Goal: Use online tool/utility: Utilize a website feature to perform a specific function

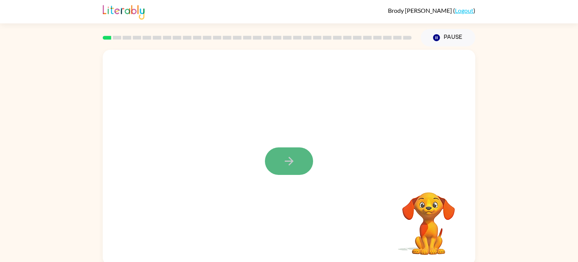
click at [288, 162] on icon "button" at bounding box center [289, 160] width 13 height 13
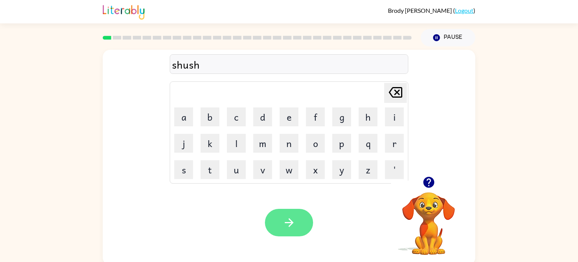
click at [300, 225] on button "button" at bounding box center [289, 221] width 48 height 27
click at [280, 228] on button "button" at bounding box center [289, 221] width 48 height 27
click at [295, 231] on button "button" at bounding box center [289, 221] width 48 height 27
click at [197, 65] on div "elimanate" at bounding box center [289, 64] width 234 height 16
click at [198, 68] on div "elimanate" at bounding box center [289, 64] width 234 height 16
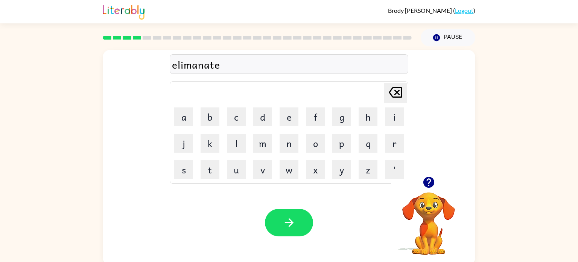
click at [200, 67] on div "elimanate" at bounding box center [289, 64] width 234 height 16
click at [300, 227] on button "button" at bounding box center [289, 221] width 48 height 27
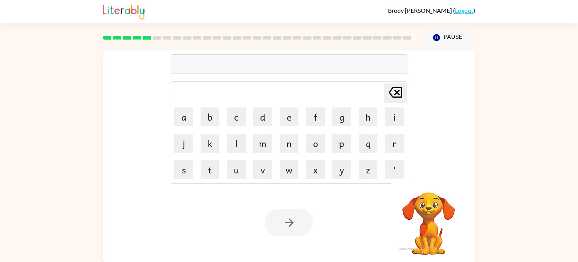
click at [244, 70] on div at bounding box center [289, 64] width 239 height 20
click at [243, 68] on div at bounding box center [289, 64] width 239 height 20
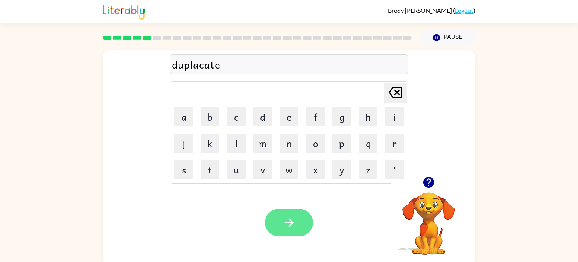
click at [298, 226] on button "button" at bounding box center [289, 221] width 48 height 27
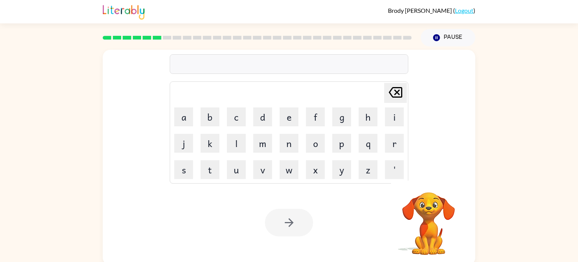
click at [269, 68] on div at bounding box center [289, 64] width 239 height 20
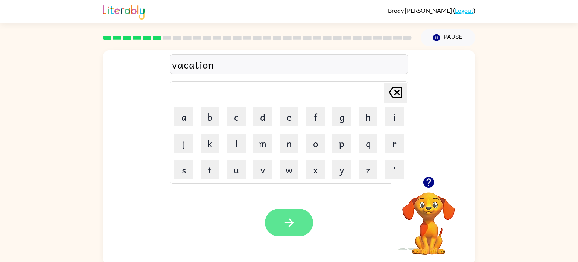
click at [295, 231] on button "button" at bounding box center [289, 221] width 48 height 27
click at [285, 217] on icon "button" at bounding box center [289, 222] width 13 height 13
click at [281, 214] on button "button" at bounding box center [289, 221] width 48 height 27
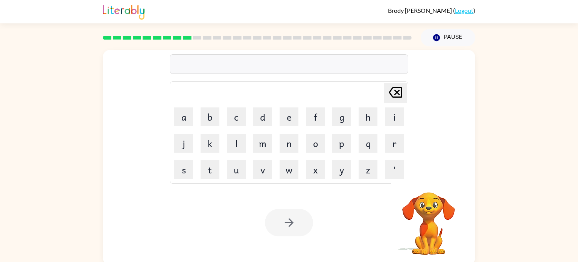
click at [229, 66] on div at bounding box center [289, 64] width 239 height 20
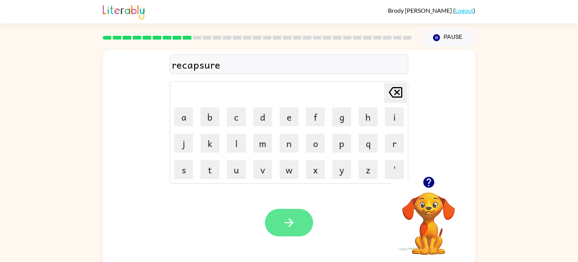
click at [292, 224] on icon "button" at bounding box center [289, 222] width 9 height 9
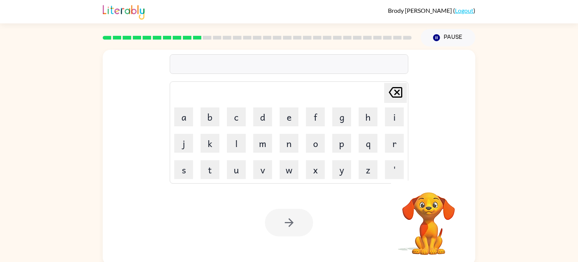
click at [205, 70] on div at bounding box center [289, 64] width 239 height 20
click at [201, 67] on div at bounding box center [289, 64] width 239 height 20
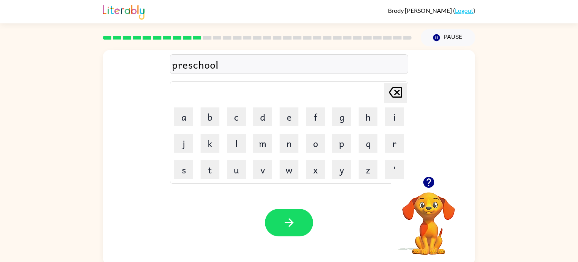
click at [190, 67] on div "preschool" at bounding box center [289, 64] width 234 height 16
click at [189, 67] on div "preschool" at bounding box center [289, 64] width 234 height 16
click at [188, 65] on div "preschool" at bounding box center [289, 64] width 234 height 16
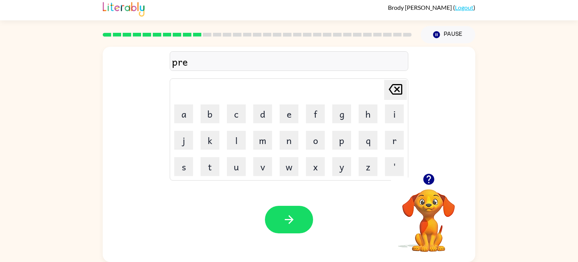
click at [227, 65] on div "pre" at bounding box center [289, 61] width 234 height 16
click at [285, 220] on icon "button" at bounding box center [289, 219] width 13 height 13
click at [292, 225] on icon "button" at bounding box center [289, 219] width 13 height 13
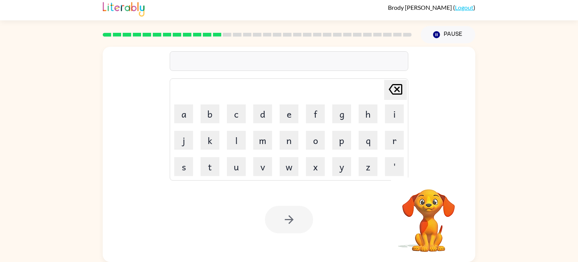
click at [239, 68] on div at bounding box center [289, 61] width 239 height 20
click at [235, 66] on div at bounding box center [289, 61] width 239 height 20
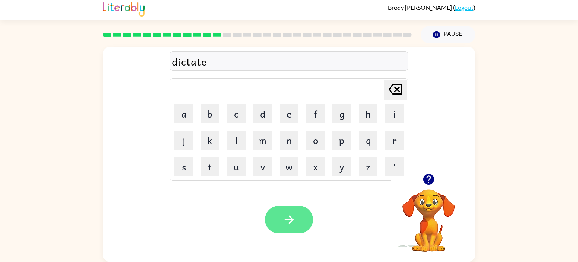
click at [288, 215] on icon "button" at bounding box center [289, 219] width 13 height 13
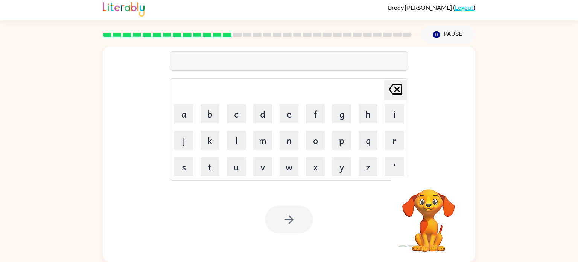
click at [236, 61] on div at bounding box center [289, 61] width 239 height 20
click at [236, 60] on div at bounding box center [289, 61] width 239 height 20
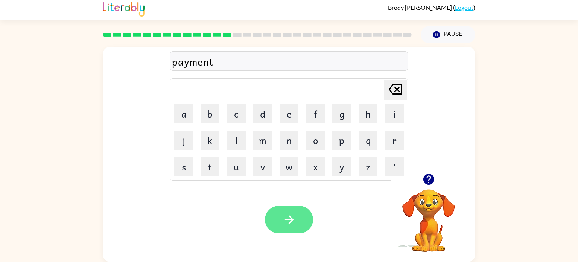
click at [303, 221] on button "button" at bounding box center [289, 218] width 48 height 27
click at [300, 222] on button "button" at bounding box center [289, 218] width 48 height 27
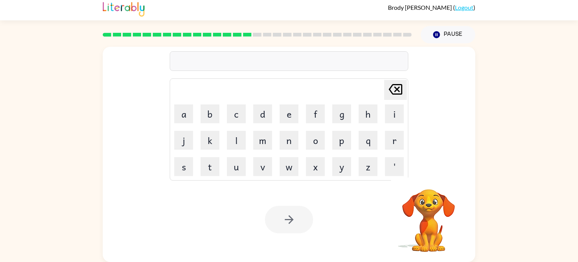
click at [227, 59] on div at bounding box center [289, 61] width 239 height 20
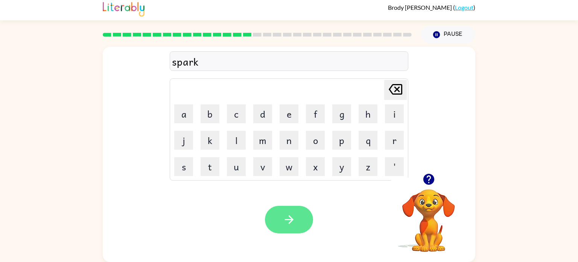
click at [301, 223] on button "button" at bounding box center [289, 218] width 48 height 27
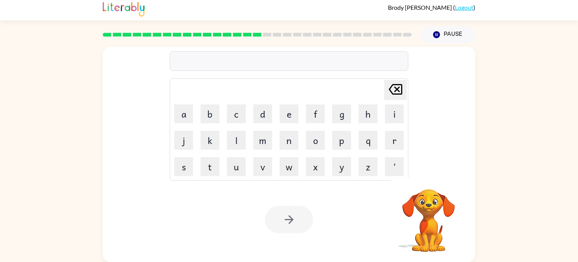
click at [263, 64] on div at bounding box center [289, 61] width 239 height 20
click at [300, 219] on button "button" at bounding box center [289, 218] width 48 height 27
click at [260, 61] on div at bounding box center [289, 61] width 239 height 20
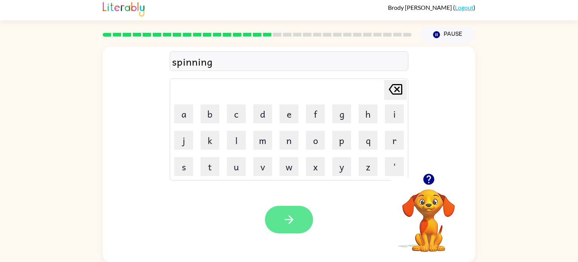
click at [299, 218] on button "button" at bounding box center [289, 218] width 48 height 27
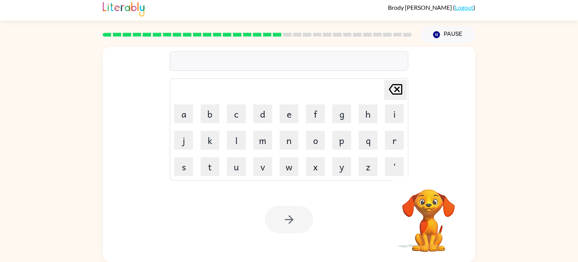
click at [237, 61] on div at bounding box center [289, 61] width 239 height 20
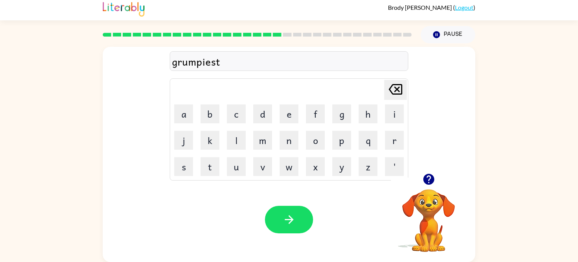
click at [222, 61] on div "grumpiest" at bounding box center [289, 61] width 234 height 16
click at [302, 223] on button "button" at bounding box center [289, 218] width 48 height 27
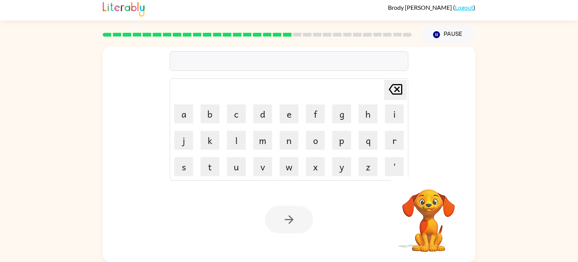
click at [277, 58] on div at bounding box center [289, 61] width 239 height 20
click at [275, 62] on div at bounding box center [289, 61] width 239 height 20
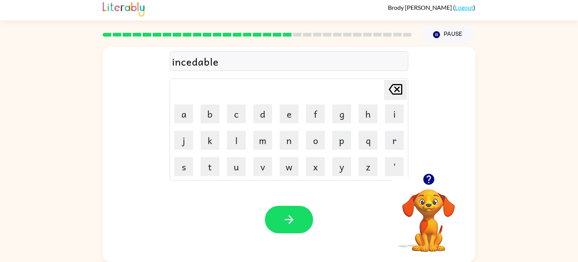
click at [192, 62] on div "incedable" at bounding box center [289, 61] width 234 height 16
click at [221, 63] on div "incadable" at bounding box center [289, 61] width 234 height 16
click at [220, 63] on div "incadable" at bounding box center [289, 61] width 234 height 16
click at [288, 228] on button "button" at bounding box center [289, 218] width 48 height 27
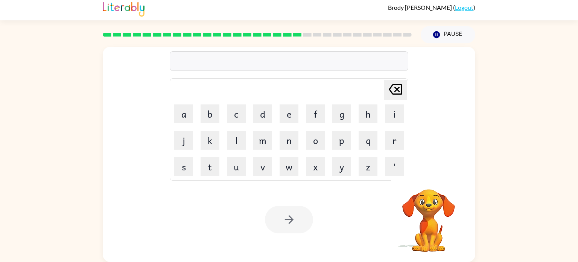
click at [221, 52] on div at bounding box center [289, 61] width 239 height 20
click at [222, 55] on div at bounding box center [289, 61] width 239 height 20
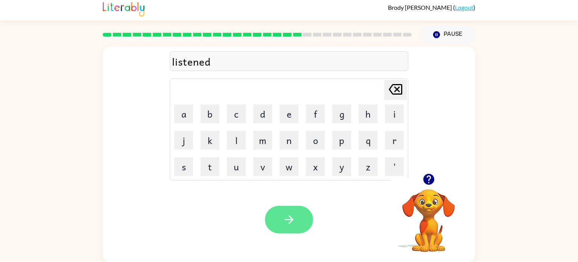
click at [299, 226] on button "button" at bounding box center [289, 218] width 48 height 27
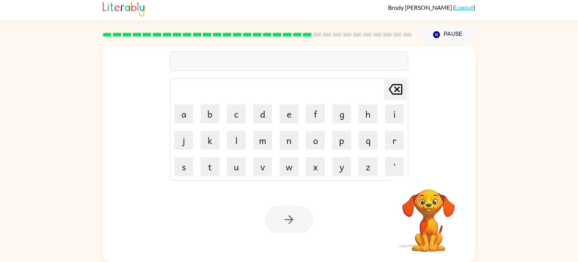
click at [280, 61] on div at bounding box center [289, 61] width 239 height 20
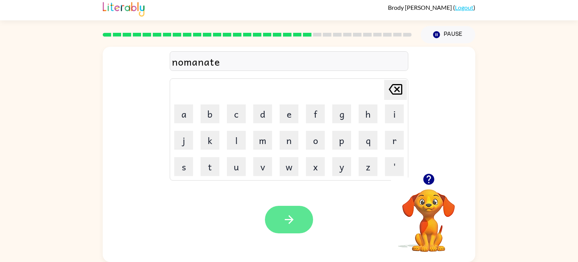
click at [288, 223] on icon "button" at bounding box center [289, 219] width 13 height 13
click at [189, 73] on div "sistain [PERSON_NAME] last character input a b c d e f g h i j k l m n o p q r …" at bounding box center [289, 110] width 239 height 140
click at [292, 228] on button "button" at bounding box center [289, 218] width 48 height 27
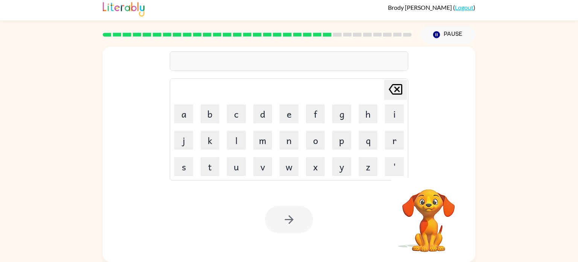
click at [189, 53] on div at bounding box center [289, 61] width 239 height 20
click at [192, 57] on div at bounding box center [289, 61] width 239 height 20
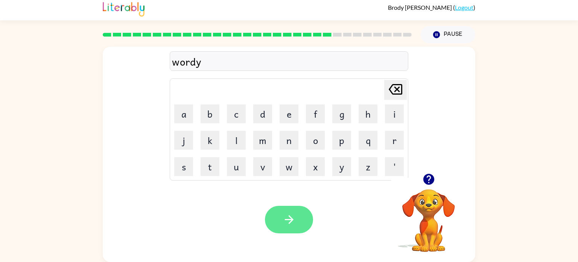
click at [294, 221] on icon "button" at bounding box center [289, 219] width 13 height 13
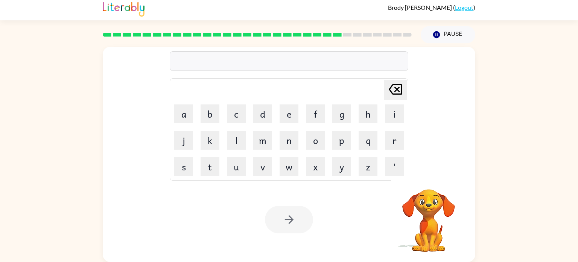
click at [248, 61] on div at bounding box center [289, 61] width 239 height 20
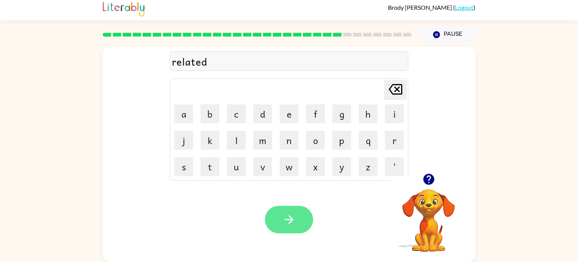
click at [287, 216] on icon "button" at bounding box center [289, 219] width 13 height 13
click at [283, 219] on icon "button" at bounding box center [289, 219] width 13 height 13
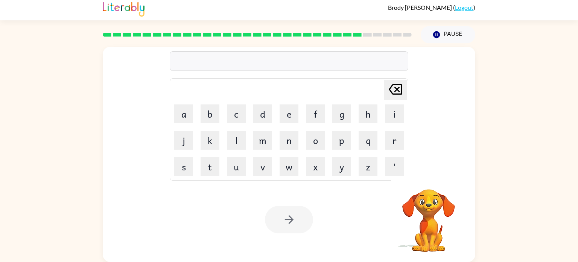
click at [207, 69] on div at bounding box center [289, 61] width 239 height 20
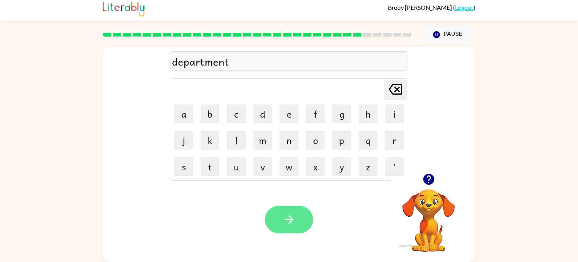
click at [295, 222] on icon "button" at bounding box center [289, 219] width 13 height 13
click at [283, 223] on icon "button" at bounding box center [289, 219] width 13 height 13
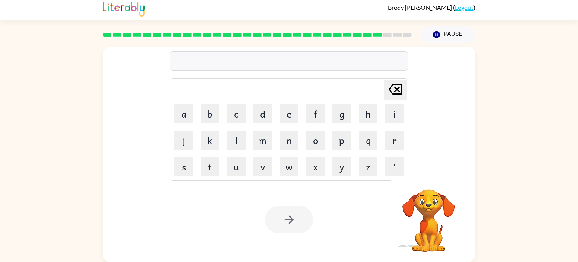
click at [213, 66] on div at bounding box center [289, 61] width 239 height 20
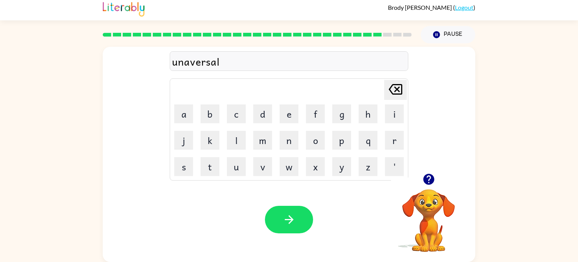
click at [234, 61] on div "unaversal" at bounding box center [289, 61] width 234 height 16
click at [189, 63] on div "unaversal" at bounding box center [289, 61] width 234 height 16
click at [202, 63] on div "universal" at bounding box center [289, 61] width 234 height 16
click at [292, 221] on icon "button" at bounding box center [289, 219] width 13 height 13
click at [290, 221] on icon "button" at bounding box center [289, 219] width 9 height 9
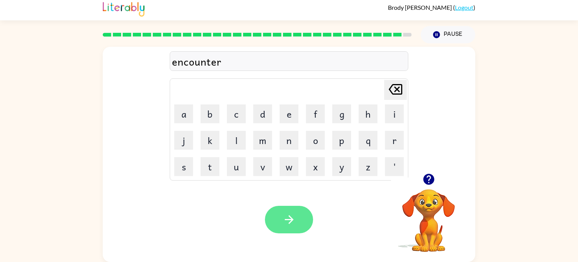
click at [299, 227] on button "button" at bounding box center [289, 218] width 48 height 27
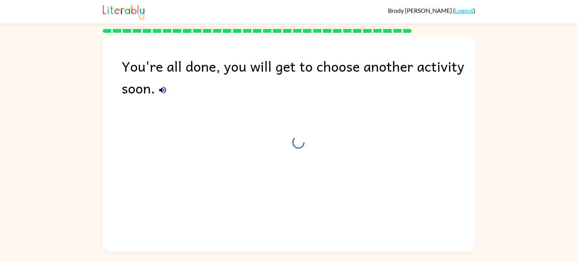
scroll to position [0, 0]
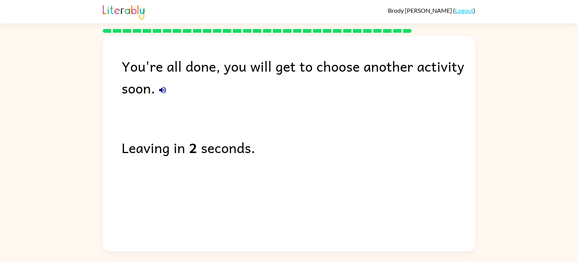
click at [163, 91] on icon "button" at bounding box center [162, 89] width 9 height 9
